Goal: Navigation & Orientation: Go to known website

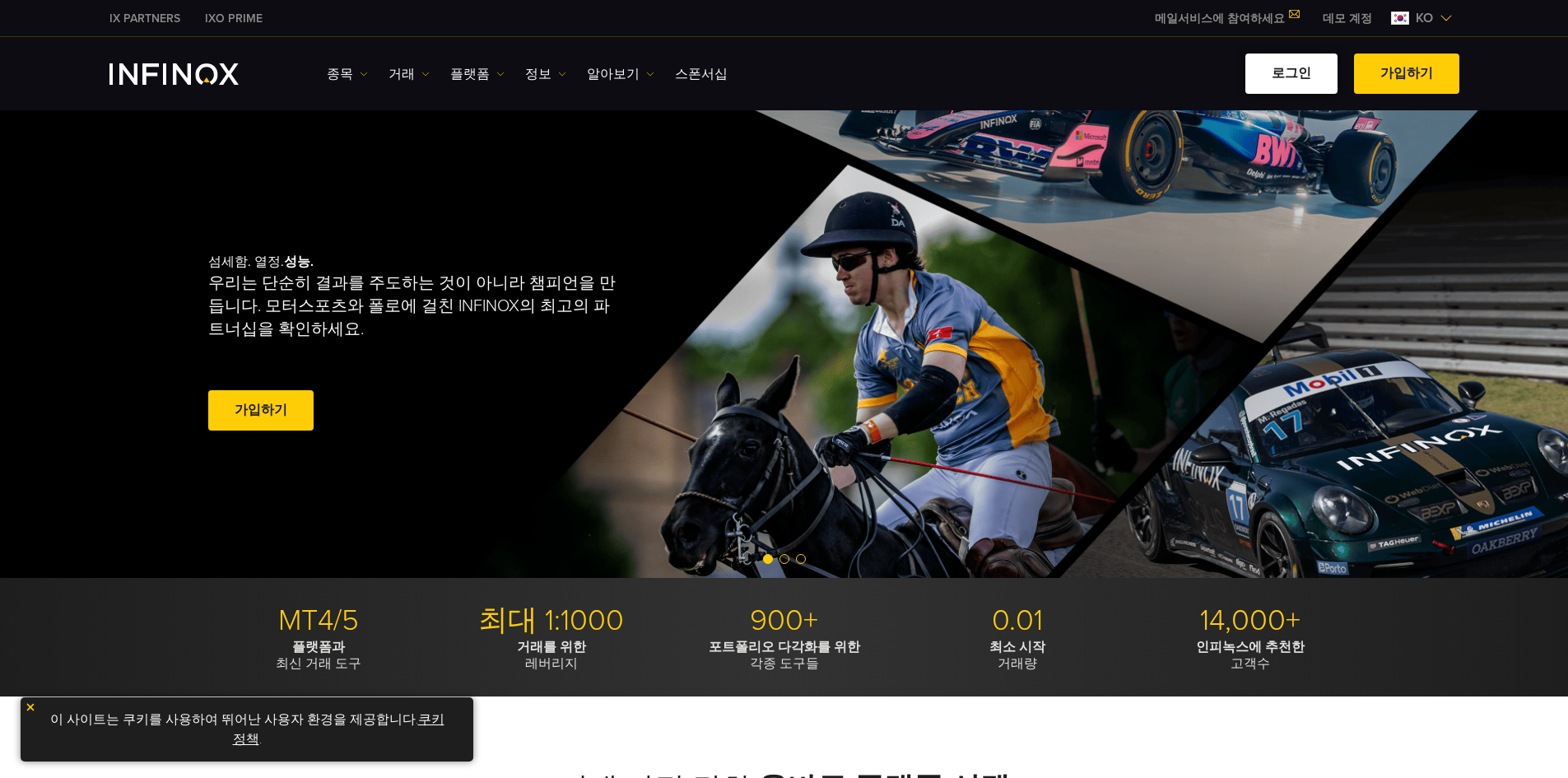
click at [1288, 70] on link "로그인" at bounding box center [1291, 73] width 92 height 41
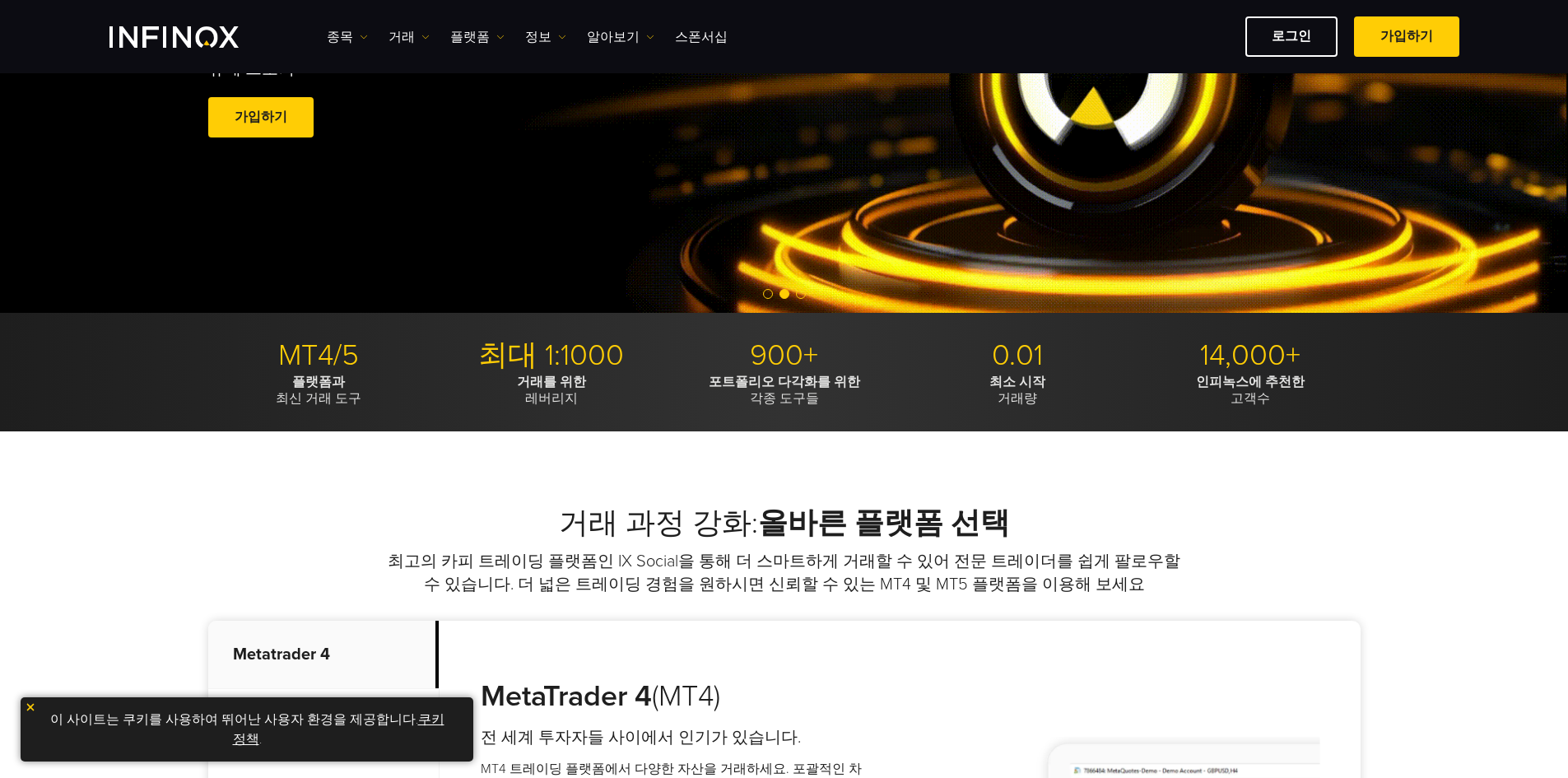
scroll to position [247, 0]
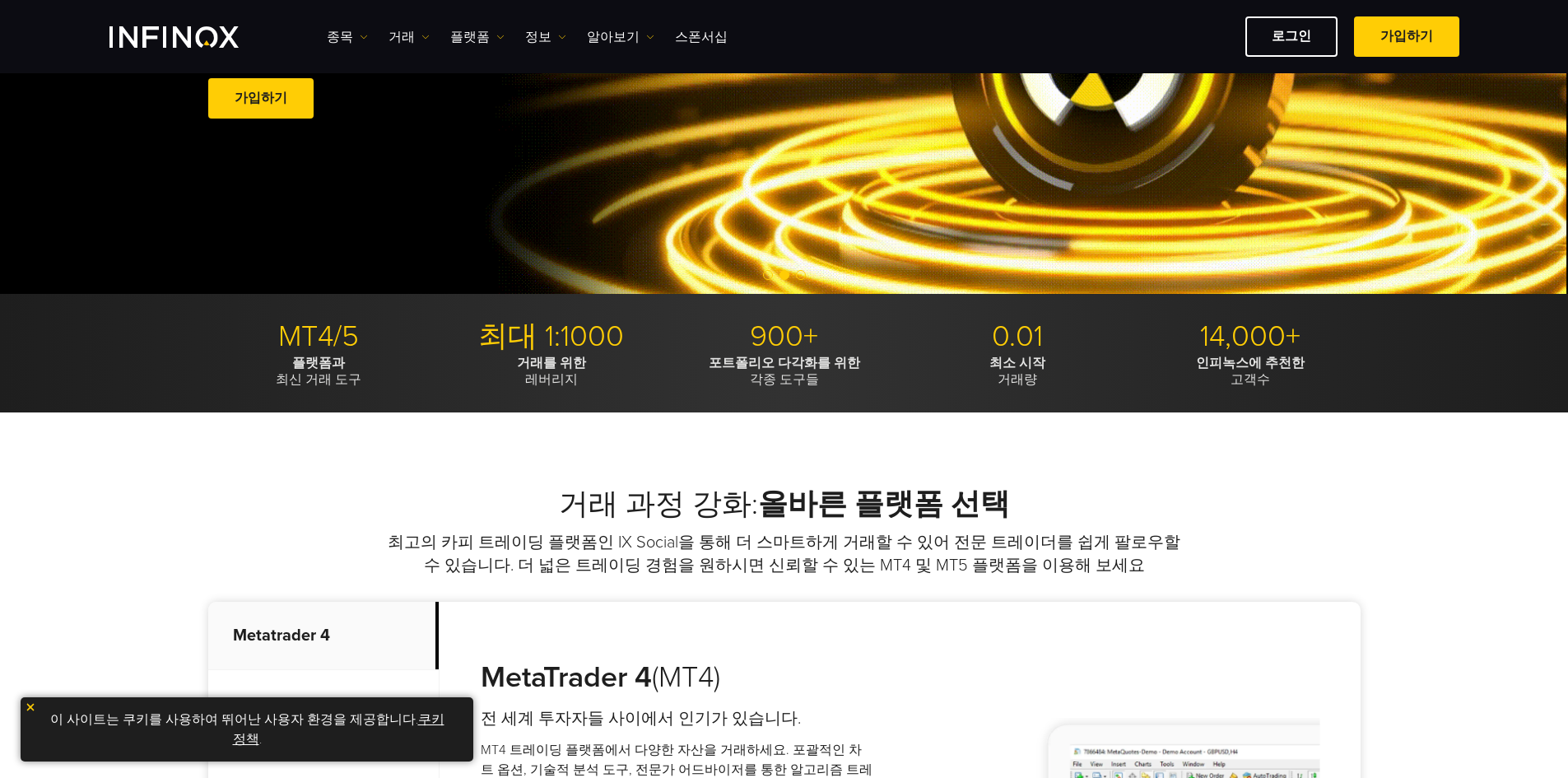
click at [26, 706] on img at bounding box center [30, 707] width 11 height 11
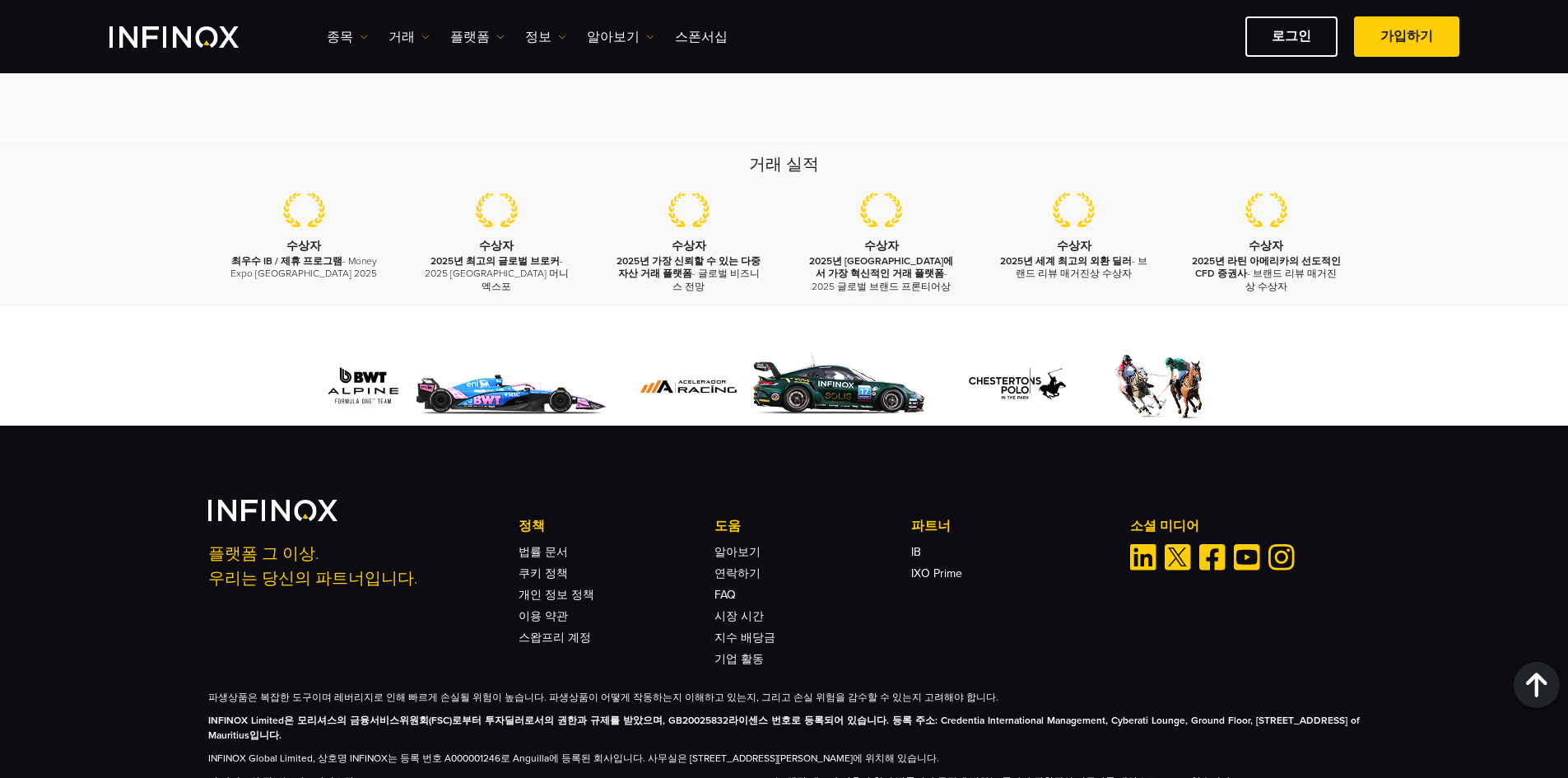
scroll to position [4774, 0]
